Goal: Task Accomplishment & Management: Manage account settings

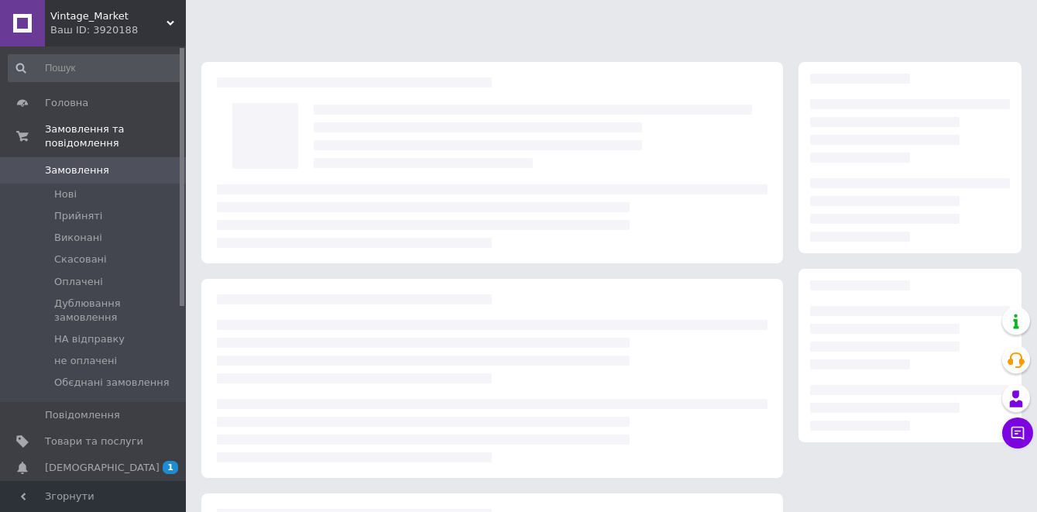
scroll to position [129, 0]
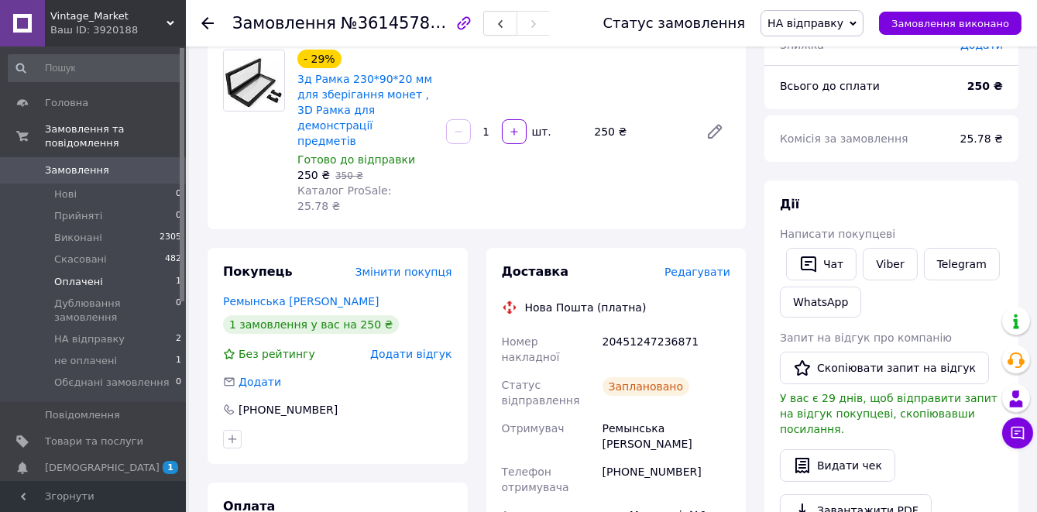
click at [101, 280] on li "Оплачені 1" at bounding box center [95, 282] width 190 height 22
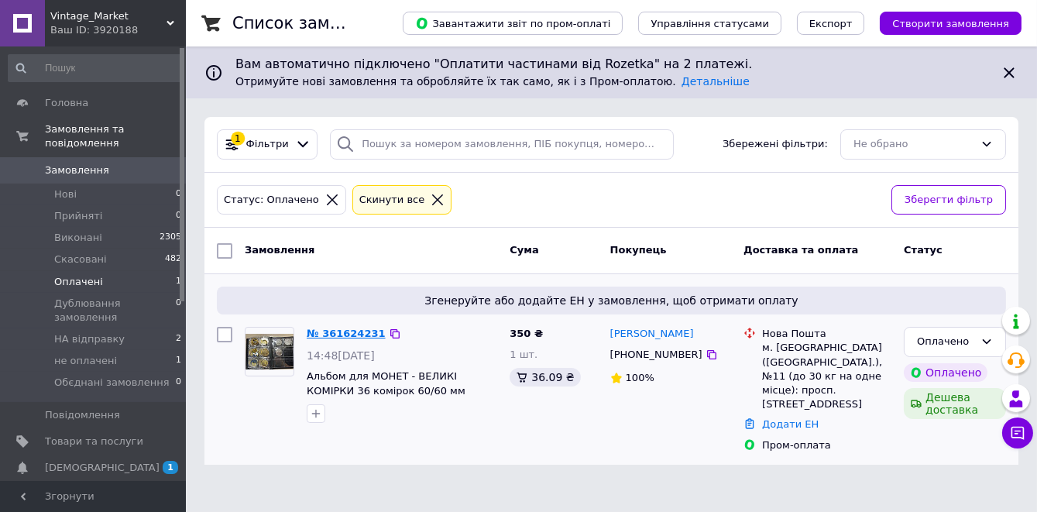
click at [331, 336] on link "№ 361624231" at bounding box center [346, 333] width 79 height 12
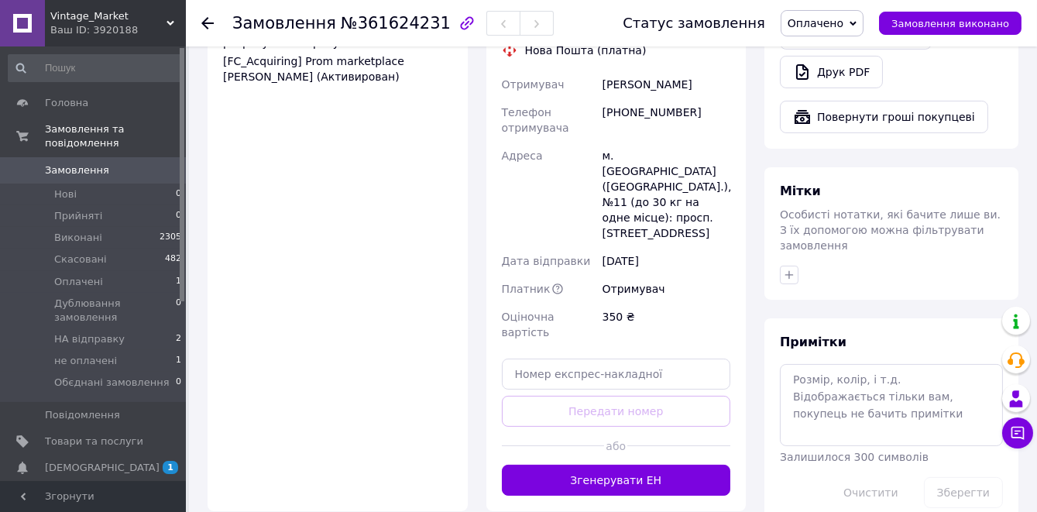
scroll to position [747, 0]
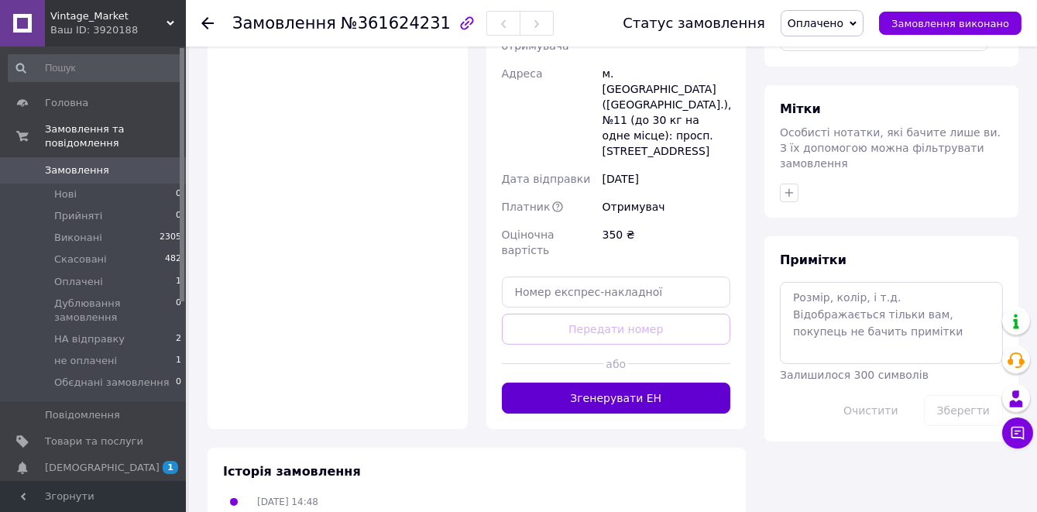
click at [595, 394] on button "Згенерувати ЕН" at bounding box center [616, 397] width 229 height 31
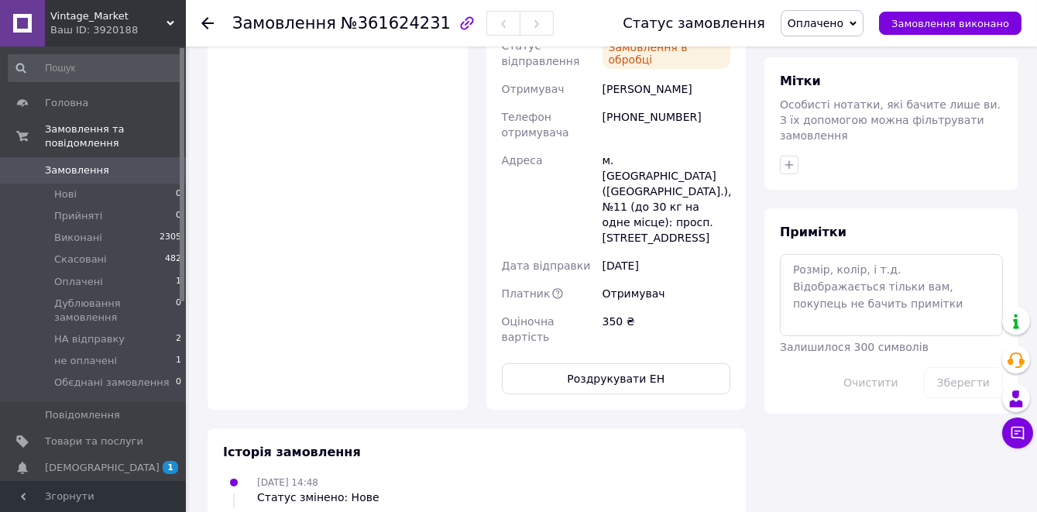
click at [843, 23] on span "Оплачено" at bounding box center [815, 23] width 56 height 12
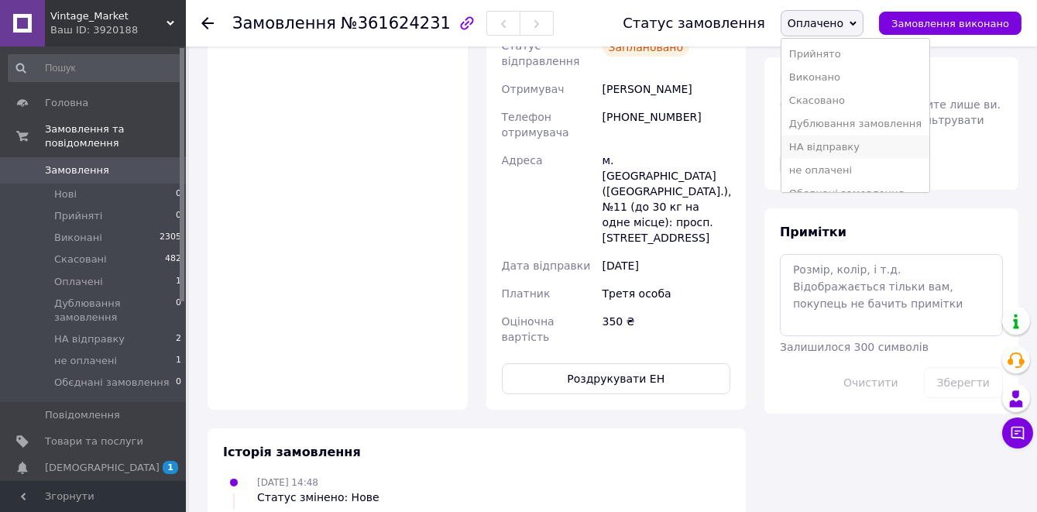
click at [821, 148] on li "НА відправку" at bounding box center [855, 146] width 148 height 23
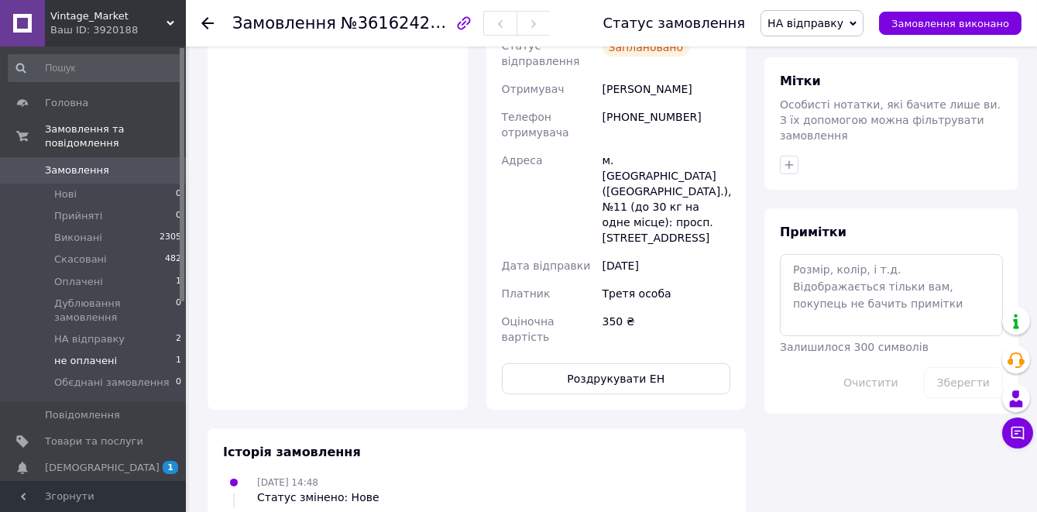
click at [114, 361] on li "не оплачені 1" at bounding box center [95, 361] width 190 height 22
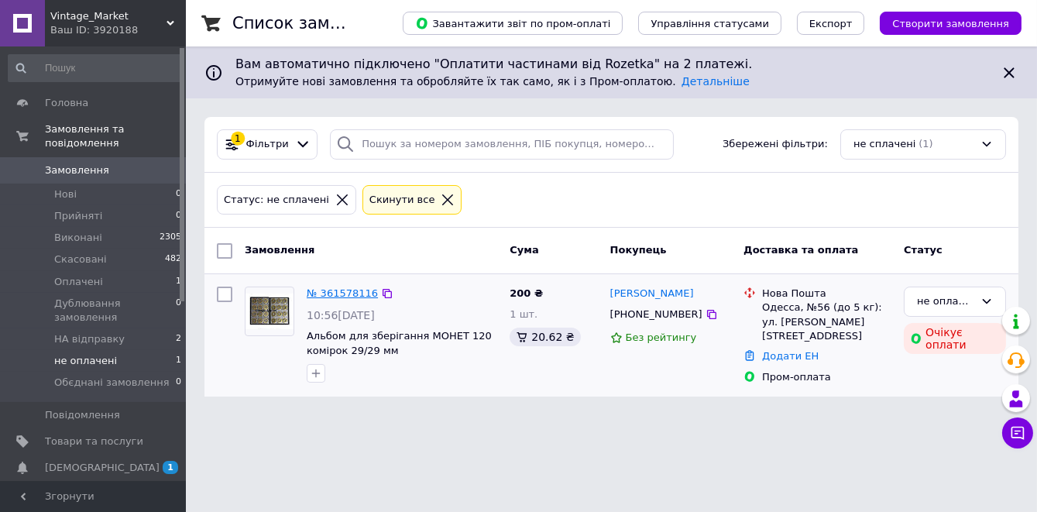
click at [336, 292] on link "№ 361578116" at bounding box center [342, 293] width 71 height 12
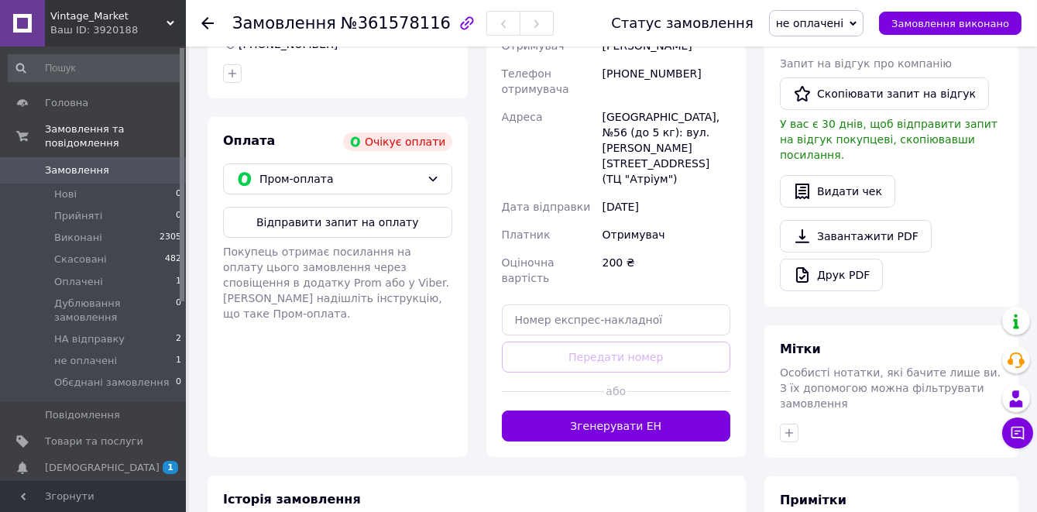
scroll to position [447, 0]
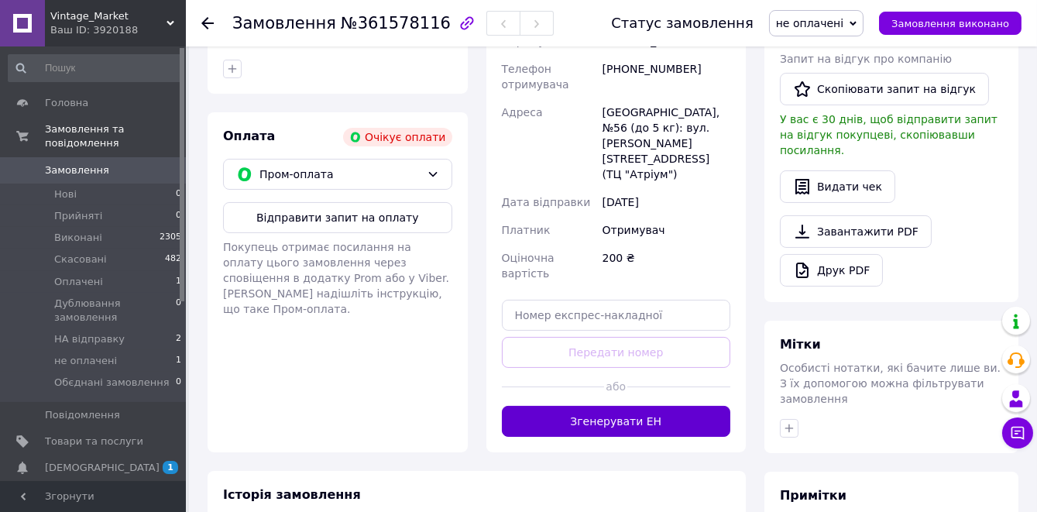
click at [585, 417] on button "Згенерувати ЕН" at bounding box center [616, 421] width 229 height 31
click at [423, 176] on div "Пром-оплата" at bounding box center [339, 174] width 167 height 17
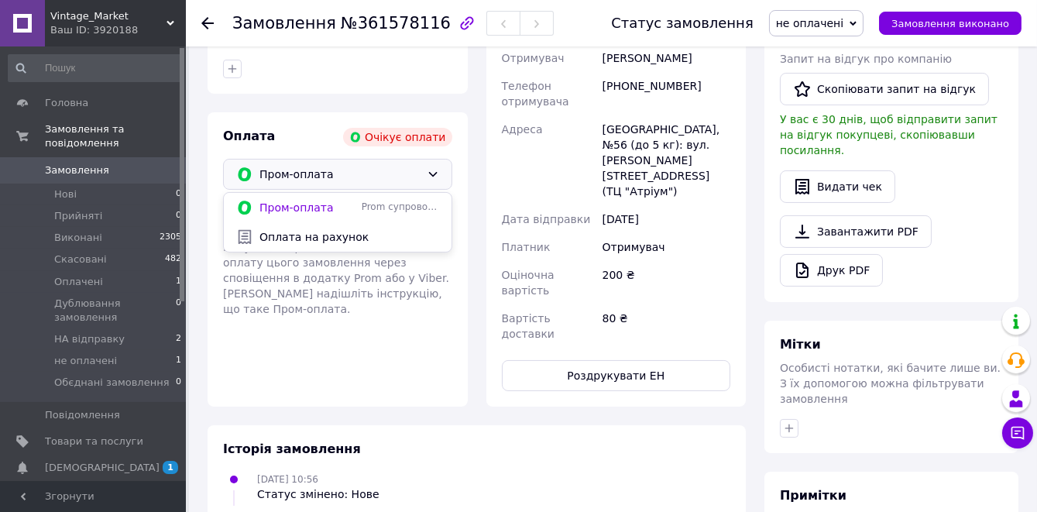
click at [433, 174] on icon at bounding box center [432, 174] width 9 height 5
click at [331, 236] on span "Оплата на рахунок" at bounding box center [349, 236] width 180 height 15
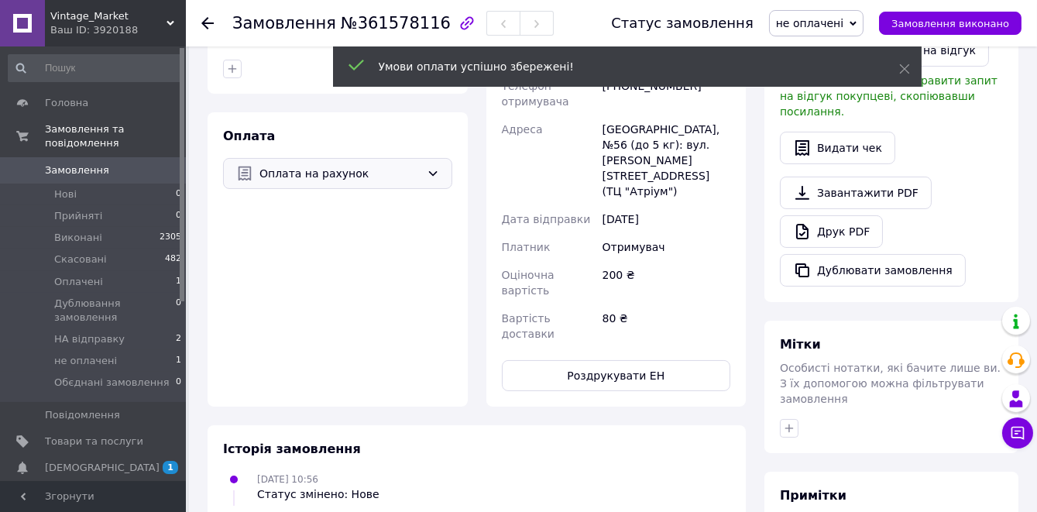
click at [842, 22] on span "не оплачені" at bounding box center [809, 23] width 67 height 12
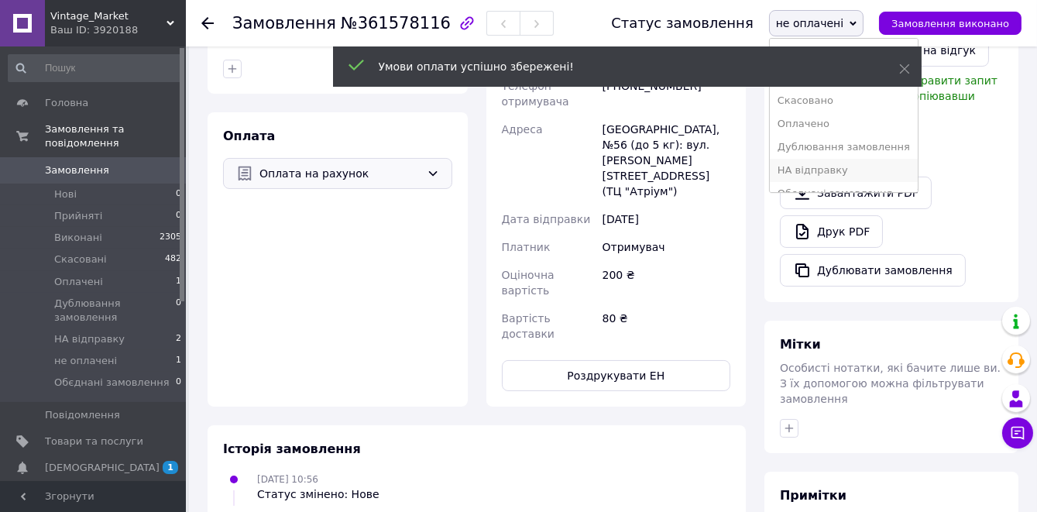
click at [814, 172] on li "НА відправку" at bounding box center [844, 170] width 148 height 23
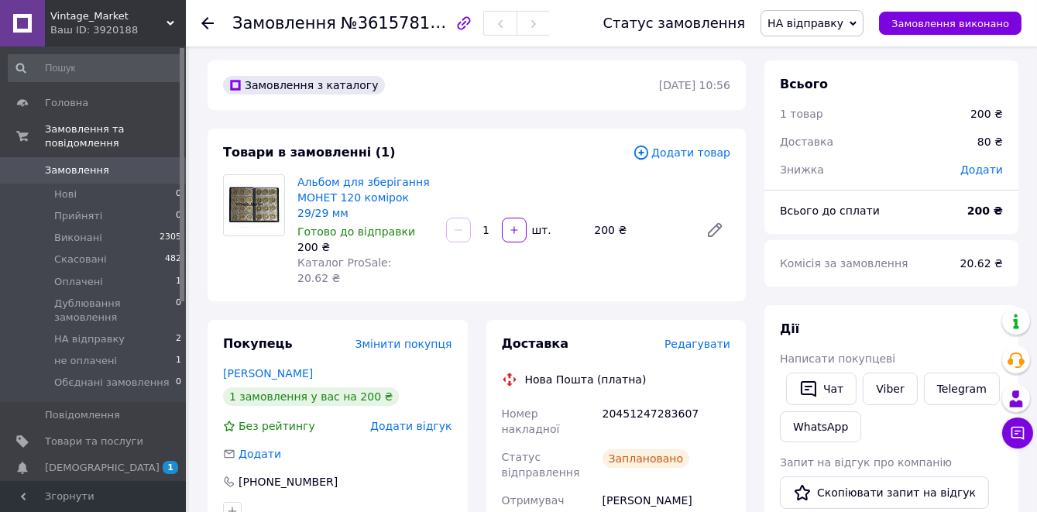
scroll to position [2, 0]
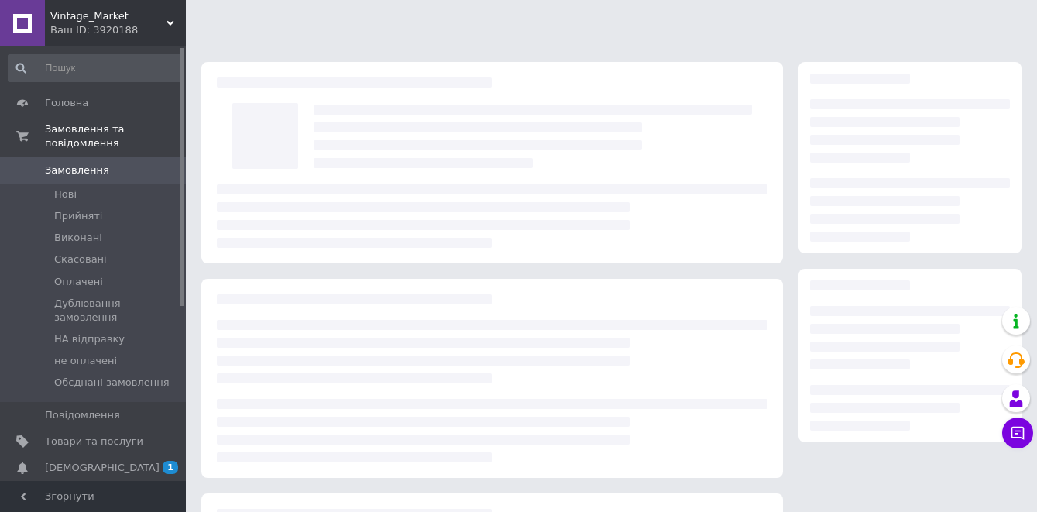
scroll to position [2, 0]
